Goal: Task Accomplishment & Management: Use online tool/utility

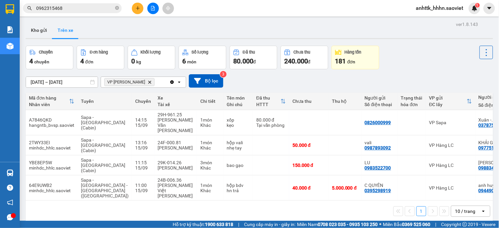
scroll to position [30, 0]
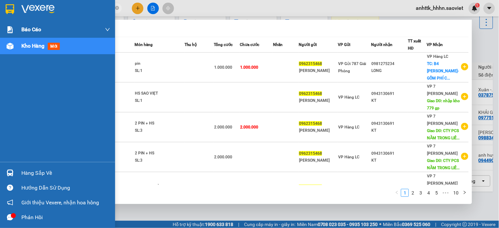
drag, startPoint x: 98, startPoint y: 9, endPoint x: 0, endPoint y: 25, distance: 99.1
click at [0, 25] on section "Kết quả [PERSON_NAME] ( 94 ) Bộ lọc Mã ĐH Trạng thái Món hàng Thu hộ Tổng [PERS…" at bounding box center [249, 114] width 499 height 228
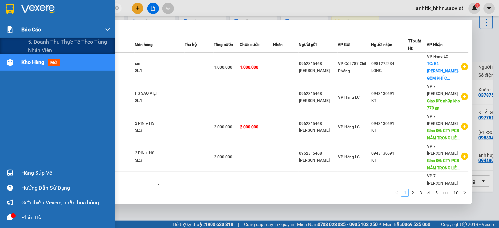
type input "4"
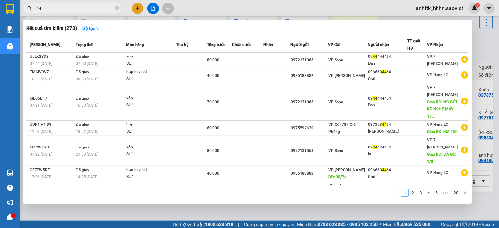
type input "4"
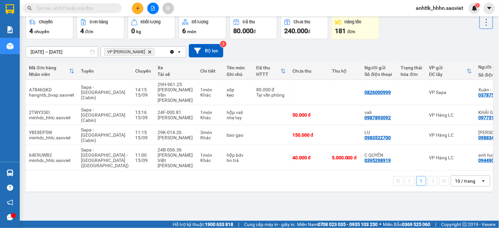
click at [110, 3] on div "Kết quả [PERSON_NAME] ( 273 ) Bộ lọc Mã ĐH Trạng thái Món hàng Thu hộ Tổng [PER…" at bounding box center [64, 9] width 128 height 12
click at [111, 5] on input "text" at bounding box center [75, 8] width 78 height 7
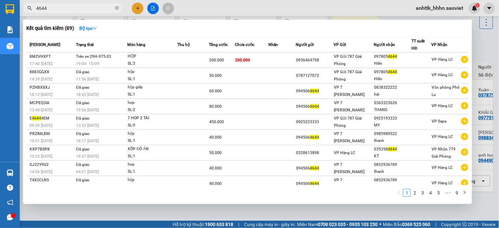
type input "4644"
drag, startPoint x: 147, startPoint y: 8, endPoint x: 151, endPoint y: 7, distance: 4.4
click at [150, 8] on div at bounding box center [249, 114] width 499 height 228
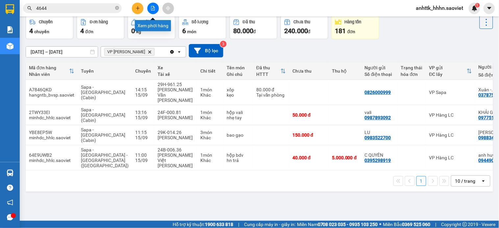
click at [153, 7] on icon "file-add" at bounding box center [153, 8] width 5 height 5
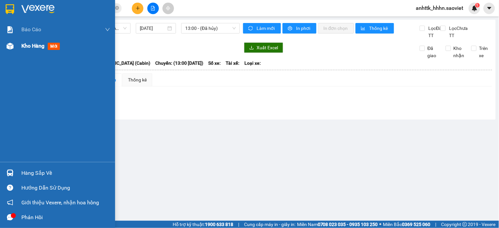
click at [7, 50] on div at bounding box center [10, 46] width 12 height 12
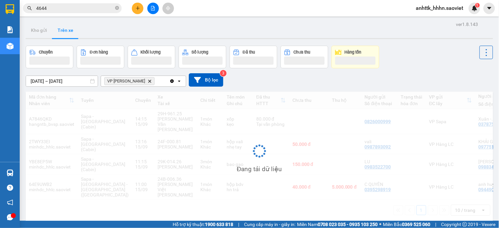
click at [153, 7] on icon "file-add" at bounding box center [153, 8] width 5 height 5
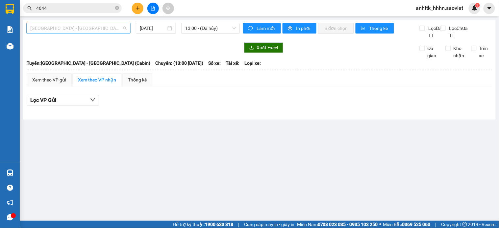
click at [96, 31] on span "[GEOGRAPHIC_DATA] - [GEOGRAPHIC_DATA] (Cabin)" at bounding box center [78, 28] width 96 height 10
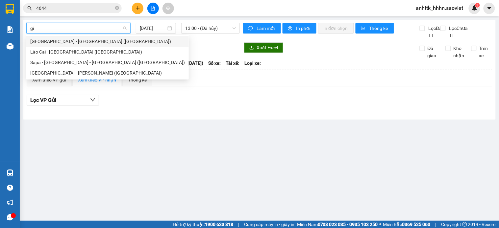
type input "g"
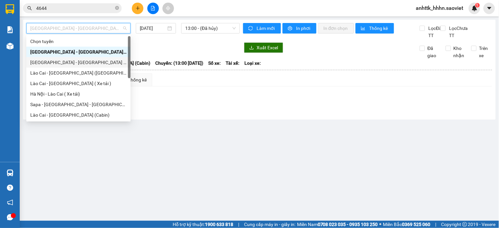
click at [86, 61] on div "[GEOGRAPHIC_DATA] - [GEOGRAPHIC_DATA] ([GEOGRAPHIC_DATA])" at bounding box center [78, 62] width 96 height 7
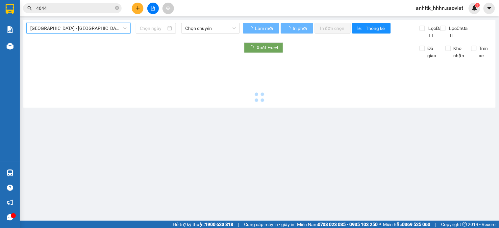
type input "[DATE]"
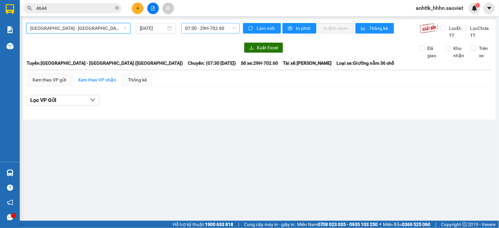
click at [218, 29] on span "07:30 - 29H-702.60" at bounding box center [210, 28] width 51 height 10
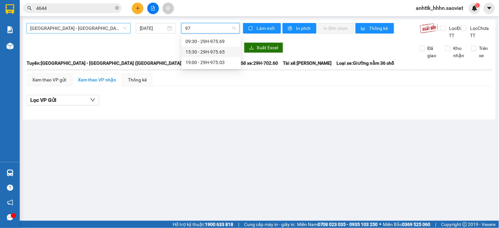
type input "975"
click at [228, 61] on div "19:00 - 29H-975.03" at bounding box center [210, 62] width 51 height 7
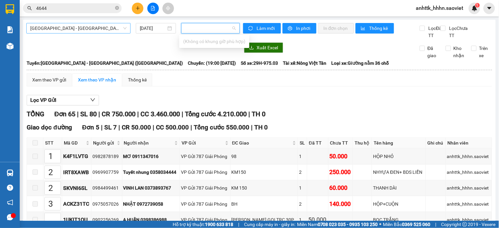
click at [319, 119] on div "[PERSON_NAME] 65 | SL 80 | CR 750.000 | CC 3.460.000 | [PERSON_NAME] 4.210.000 …" at bounding box center [259, 114] width 465 height 10
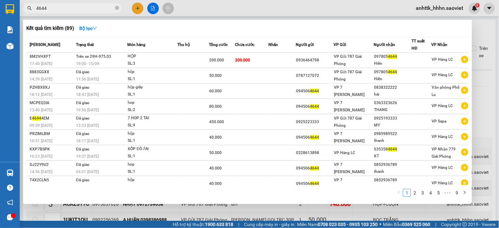
click at [103, 5] on input "4644" at bounding box center [75, 8] width 78 height 7
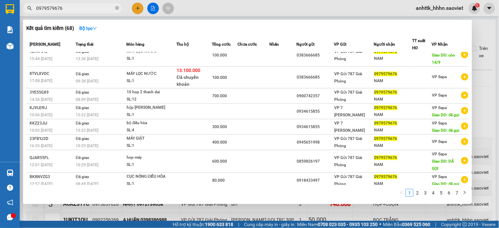
scroll to position [44, 0]
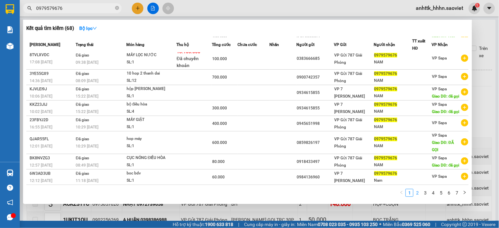
click at [418, 196] on link "2" at bounding box center [417, 192] width 7 height 7
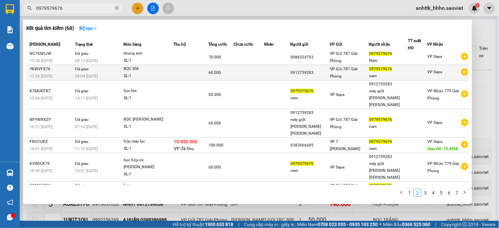
scroll to position [0, 0]
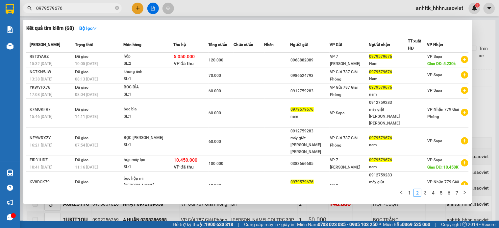
click at [70, 12] on span "0979579676" at bounding box center [72, 8] width 99 height 10
click at [70, 10] on input "0979579676" at bounding box center [75, 8] width 78 height 7
click at [71, 10] on input "0979579676" at bounding box center [75, 8] width 78 height 7
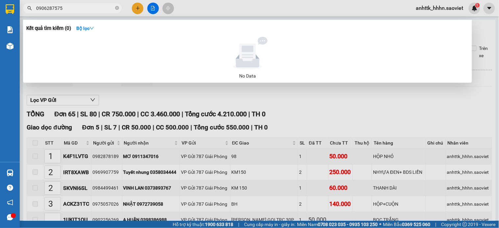
click at [71, 9] on input "0906287575" at bounding box center [75, 8] width 78 height 7
type input "0979579676"
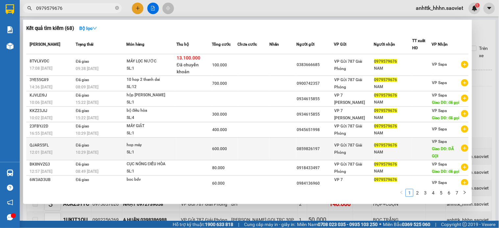
scroll to position [44, 0]
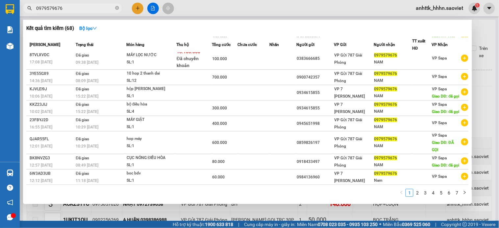
click at [499, 194] on div at bounding box center [249, 114] width 499 height 228
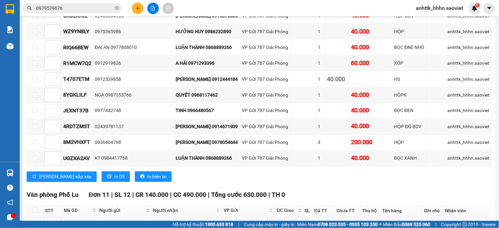
scroll to position [1156, 0]
